Goal: Transaction & Acquisition: Purchase product/service

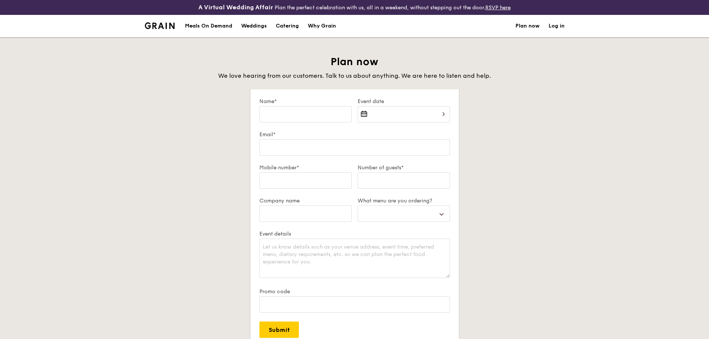
select select
click at [168, 30] on li at bounding box center [163, 26] width 36 height 22
click at [168, 28] on img at bounding box center [160, 25] width 30 height 7
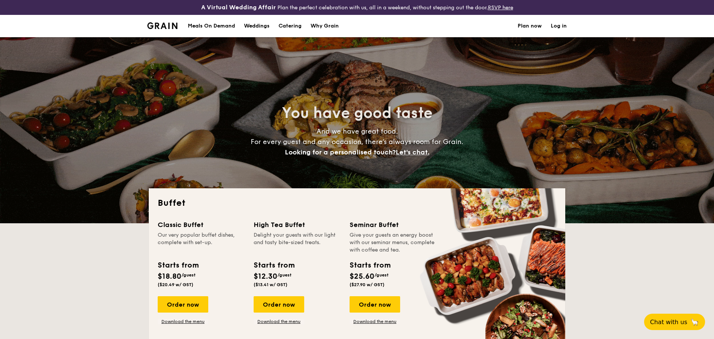
select select
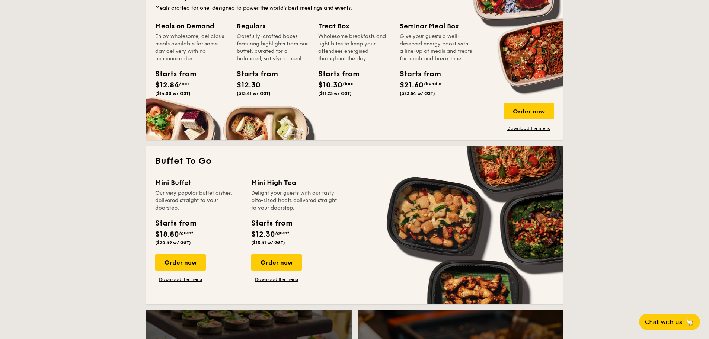
scroll to position [370, 0]
click at [196, 261] on div "Order now" at bounding box center [180, 262] width 51 height 16
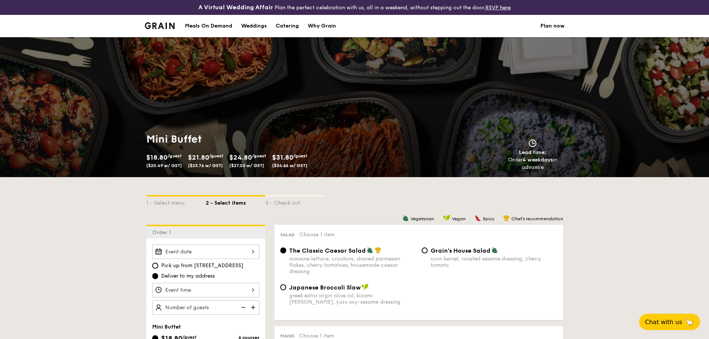
select select
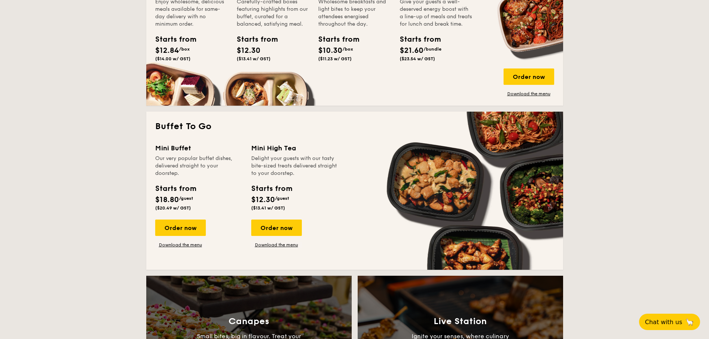
scroll to position [402, 0]
